Goal: Task Accomplishment & Management: Manage account settings

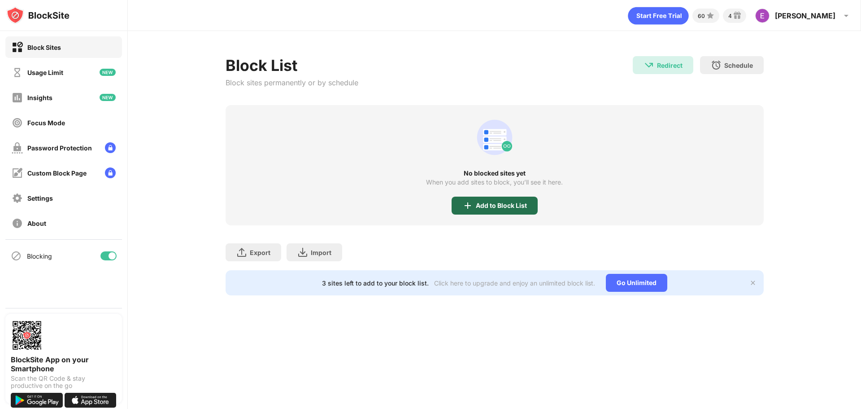
click at [500, 200] on div "Add to Block List" at bounding box center [495, 205] width 86 height 18
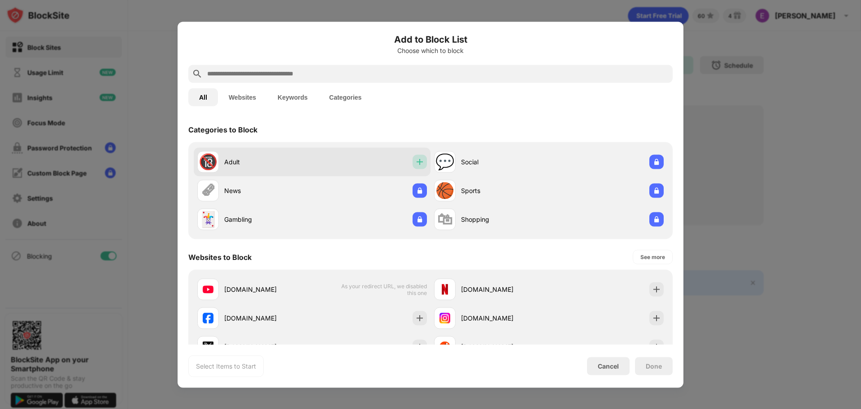
click at [415, 161] on img at bounding box center [419, 161] width 9 height 9
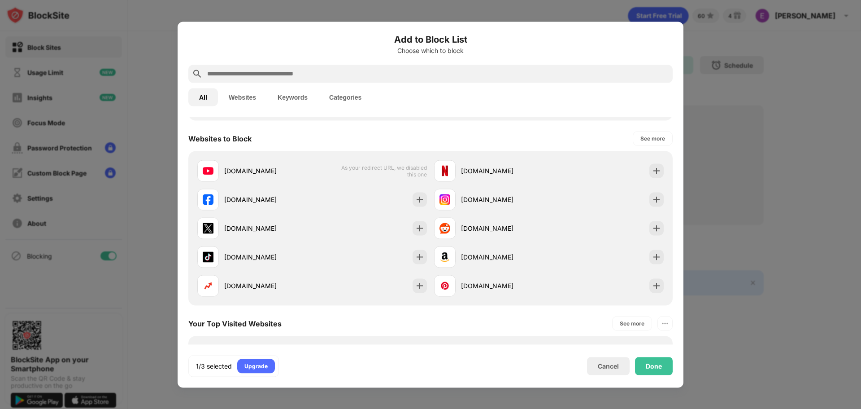
scroll to position [121, 0]
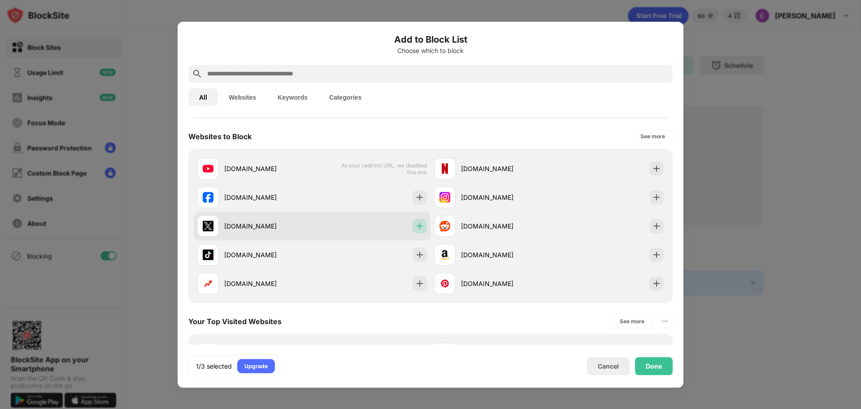
click at [415, 225] on img at bounding box center [419, 225] width 9 height 9
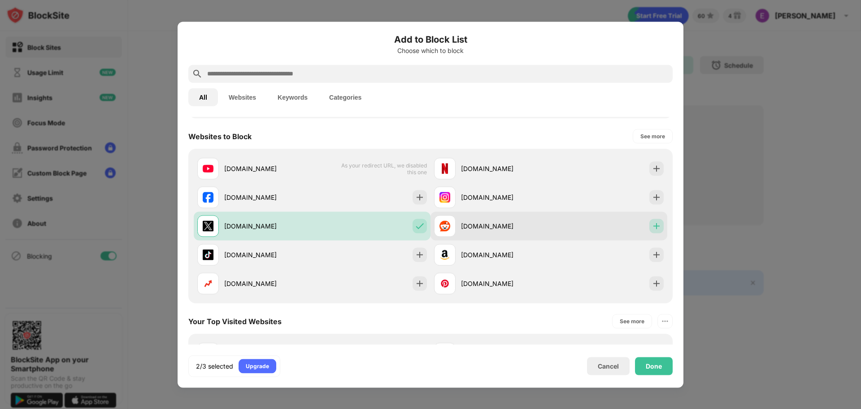
click at [652, 226] on img at bounding box center [656, 225] width 9 height 9
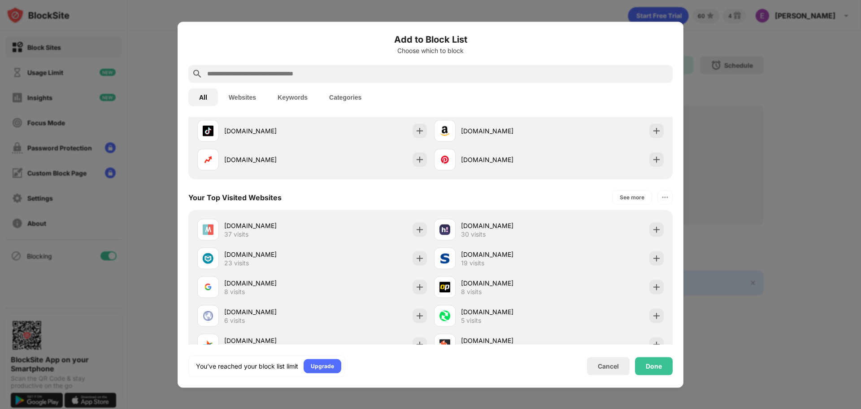
scroll to position [250, 0]
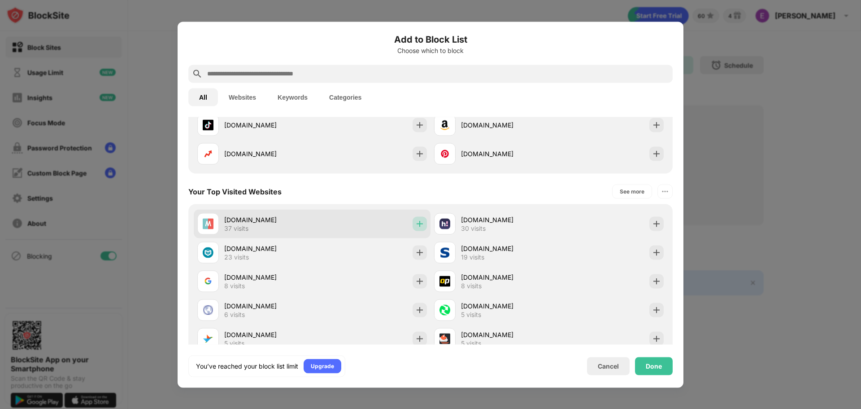
click at [416, 221] on img at bounding box center [419, 223] width 9 height 9
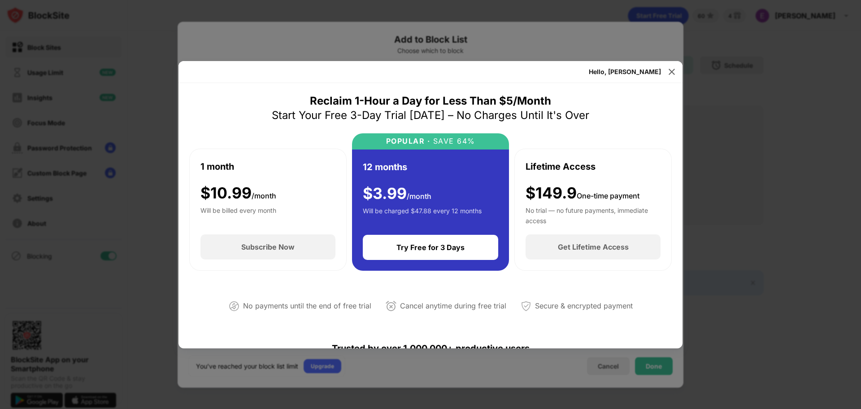
click at [710, 43] on div at bounding box center [430, 204] width 861 height 409
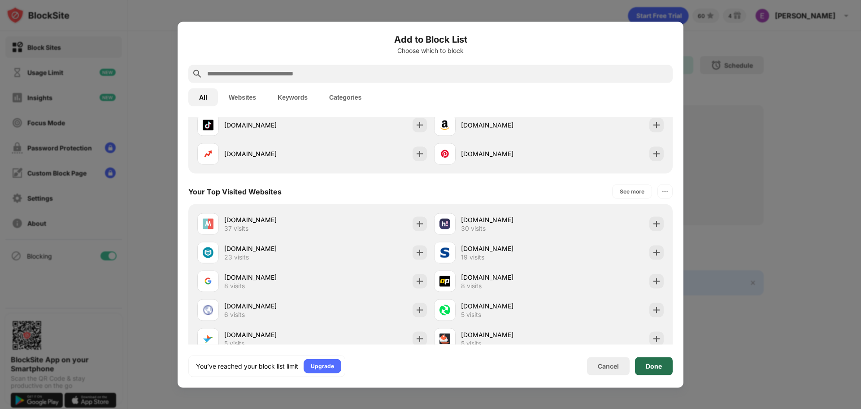
click at [650, 368] on div "Done" at bounding box center [654, 365] width 16 height 7
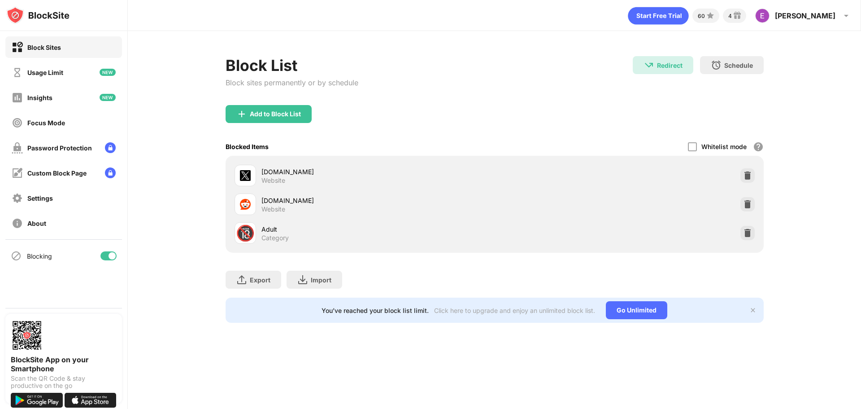
scroll to position [265, 0]
click at [747, 172] on img at bounding box center [747, 175] width 9 height 9
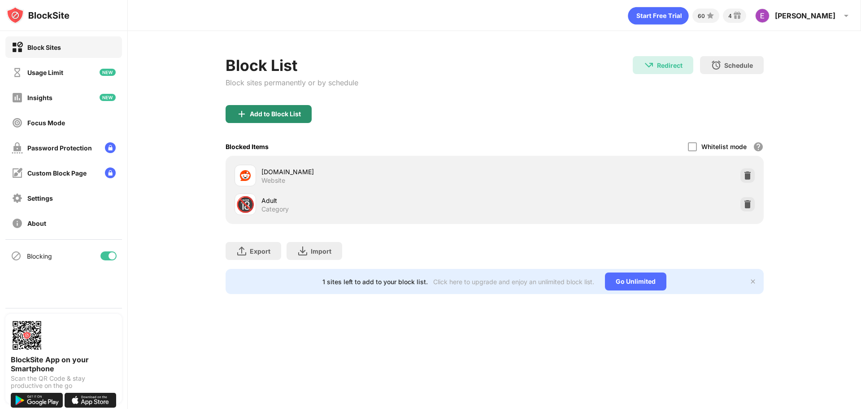
click at [279, 108] on div "Add to Block List" at bounding box center [269, 114] width 86 height 18
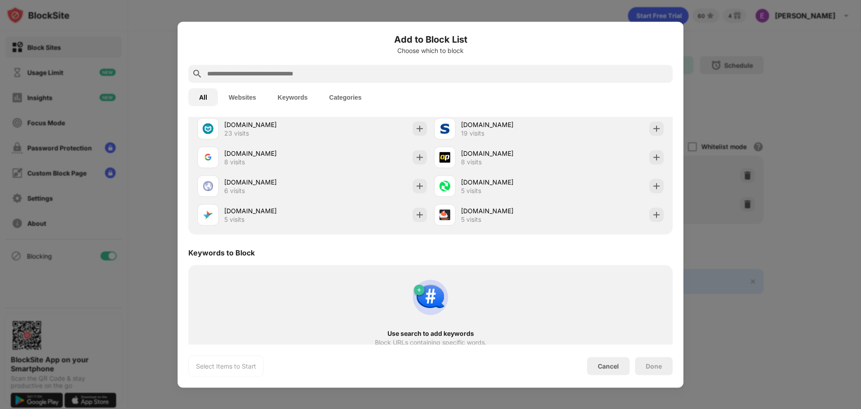
scroll to position [376, 0]
click at [408, 73] on input "text" at bounding box center [437, 73] width 463 height 11
click at [296, 96] on button "Keywords" at bounding box center [293, 97] width 52 height 18
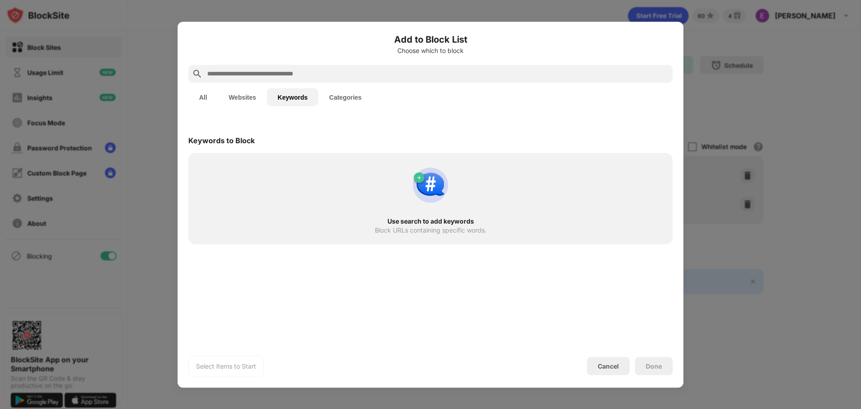
click at [302, 70] on input "text" at bounding box center [437, 73] width 463 height 11
click at [340, 178] on div "Use search to add keywords Block URLs containing specific words." at bounding box center [431, 198] width 474 height 81
click at [312, 68] on input "text" at bounding box center [437, 73] width 463 height 11
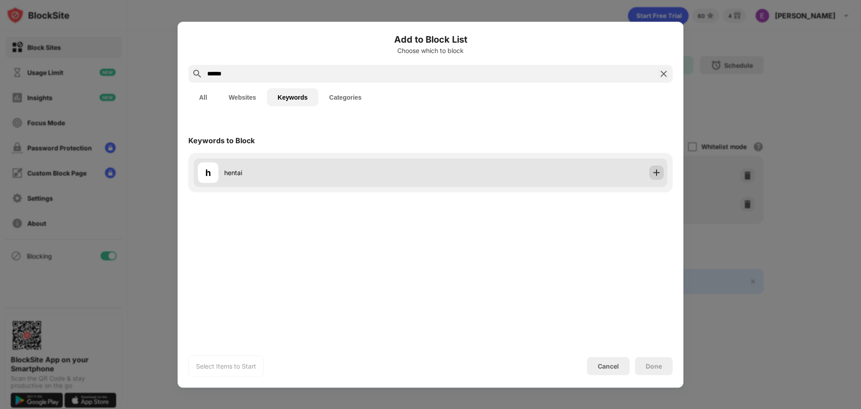
type input "******"
click at [652, 172] on img at bounding box center [656, 172] width 9 height 9
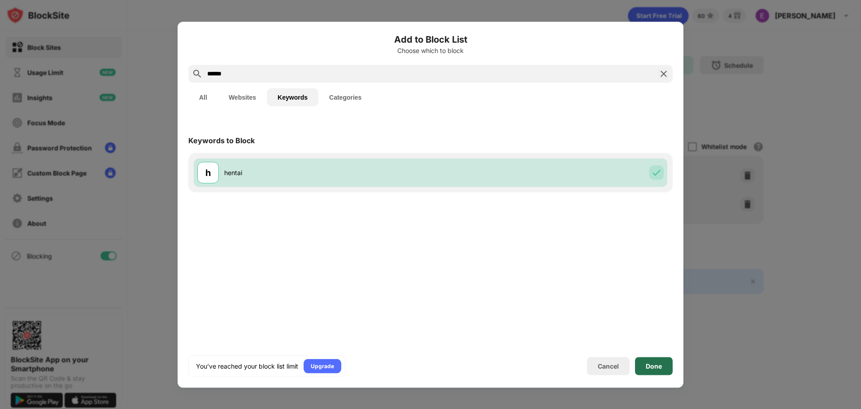
click at [646, 369] on div "Done" at bounding box center [654, 365] width 16 height 7
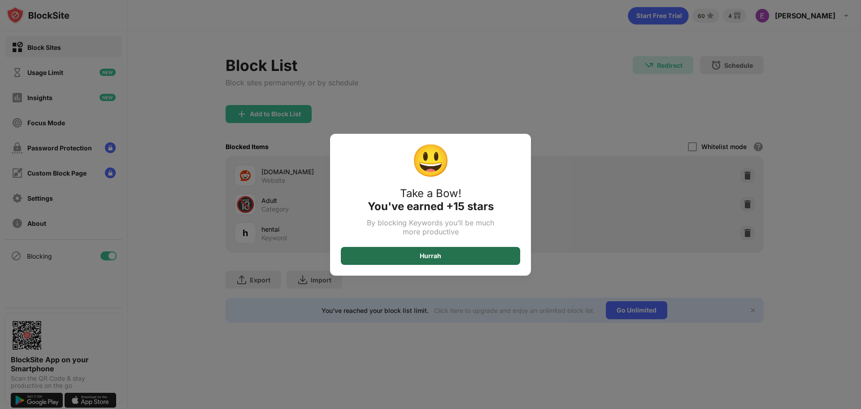
click at [505, 257] on div "Hurrah" at bounding box center [430, 256] width 179 height 18
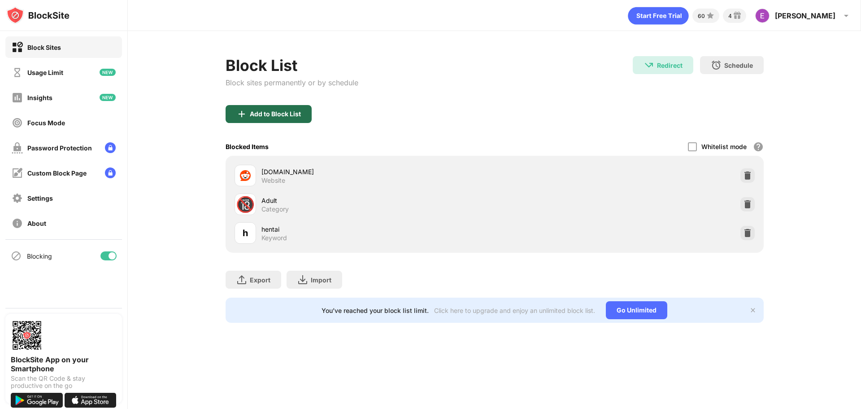
click at [257, 111] on div "Add to Block List" at bounding box center [275, 113] width 51 height 7
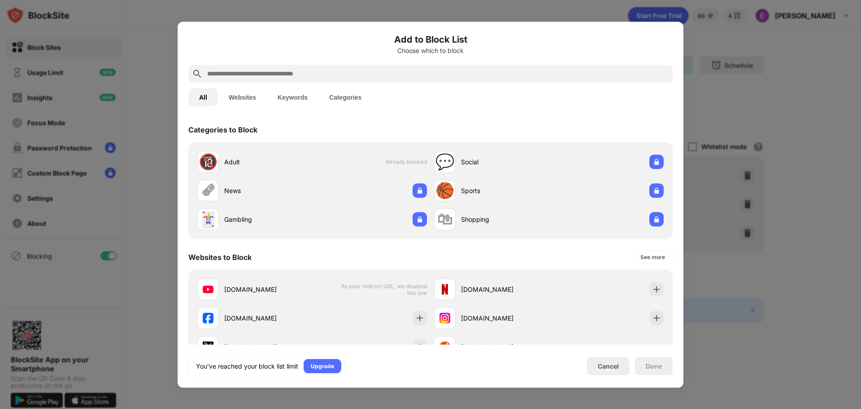
click at [372, 68] on input "text" at bounding box center [437, 73] width 463 height 11
click at [299, 94] on button "Keywords" at bounding box center [293, 97] width 52 height 18
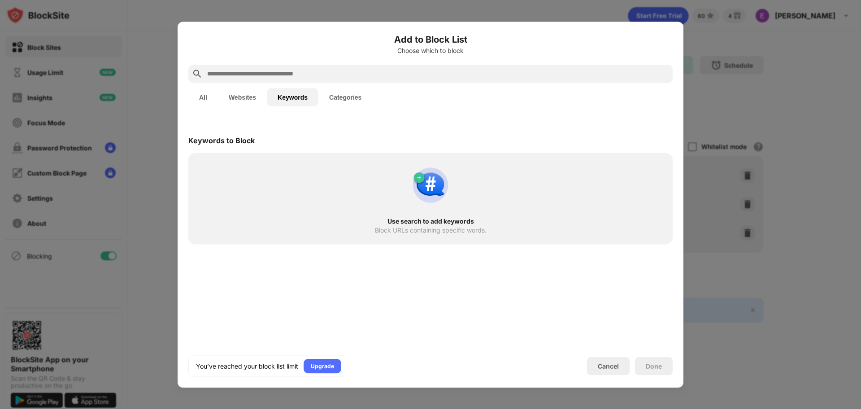
click at [313, 78] on input "text" at bounding box center [437, 73] width 463 height 11
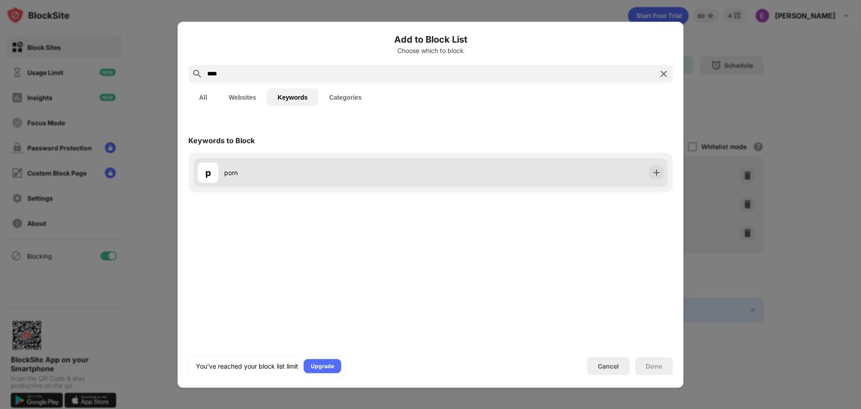
type input "****"
click at [650, 170] on div at bounding box center [656, 172] width 14 height 14
